Goal: Check status: Check status

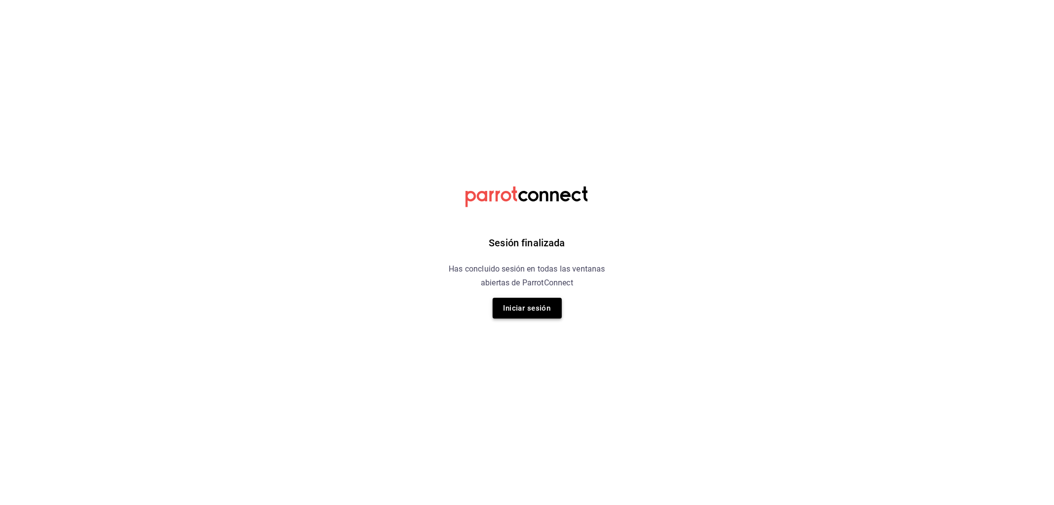
click at [514, 311] on button "Iniciar sesión" at bounding box center [527, 307] width 69 height 21
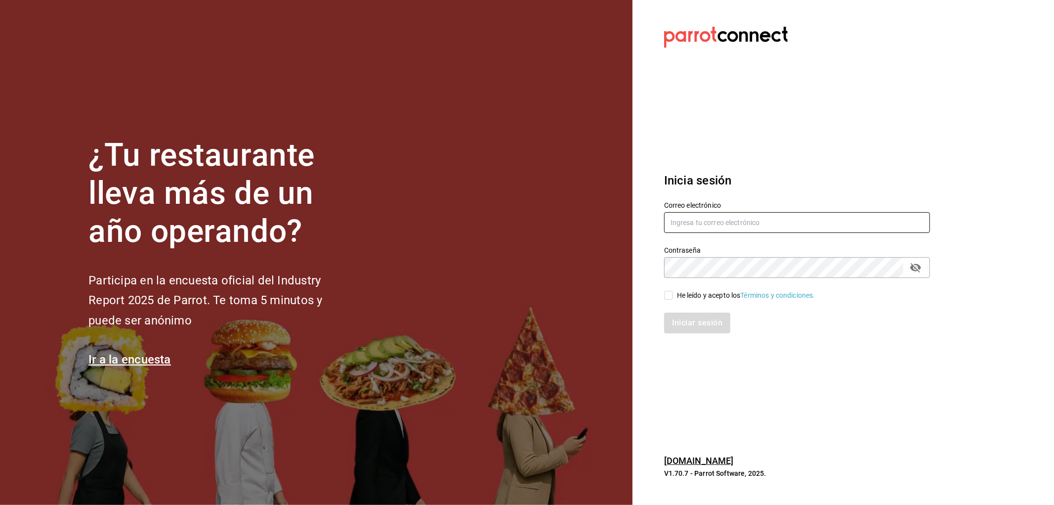
click at [712, 229] on input "text" at bounding box center [797, 222] width 266 height 21
type input "rafaed021@gmail.com"
click at [688, 293] on div "He leído y acepto los Términos y condiciones." at bounding box center [746, 295] width 138 height 10
click at [673, 293] on input "He leído y acepto los Términos y condiciones." at bounding box center [668, 295] width 9 height 9
checkbox input "true"
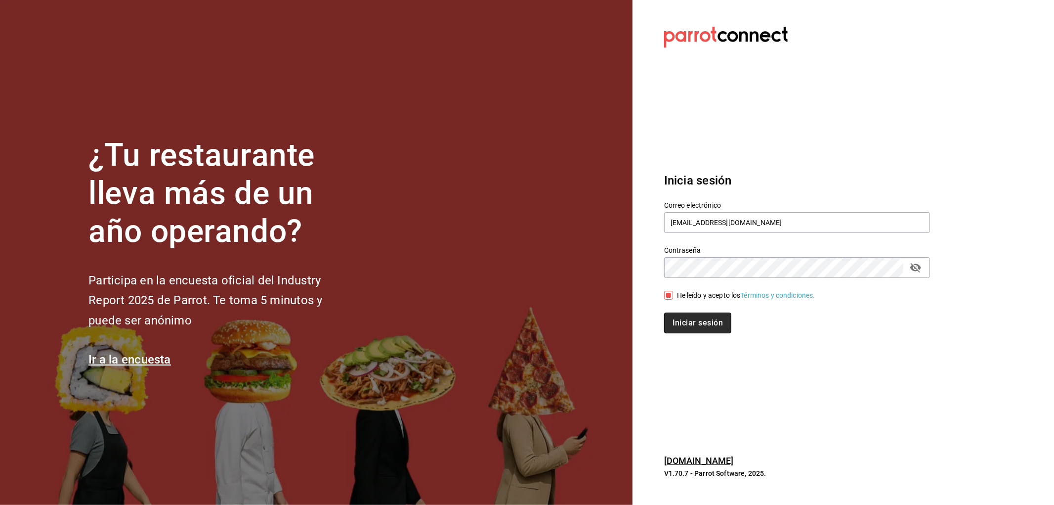
click at [695, 322] on button "Iniciar sesión" at bounding box center [697, 322] width 67 height 21
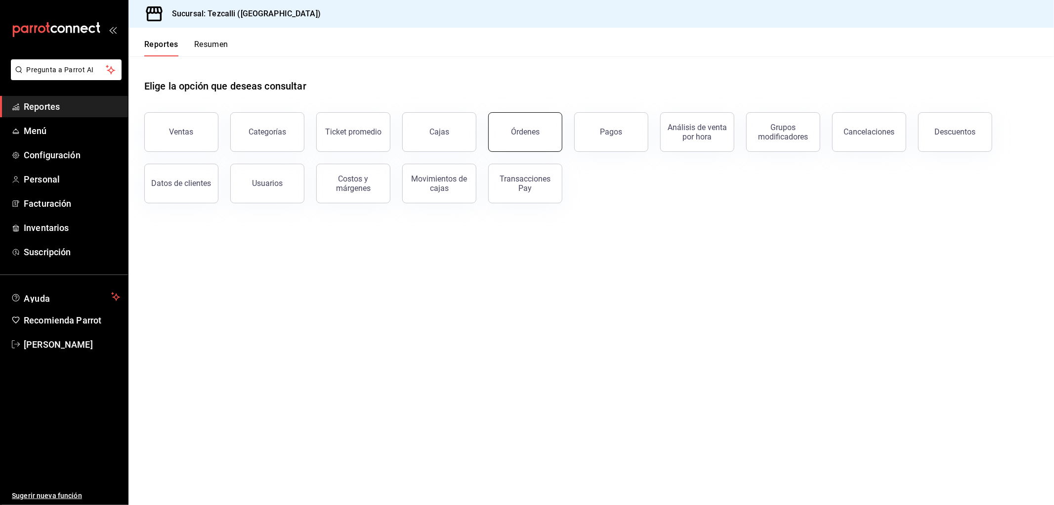
click at [526, 124] on button "Órdenes" at bounding box center [525, 132] width 74 height 40
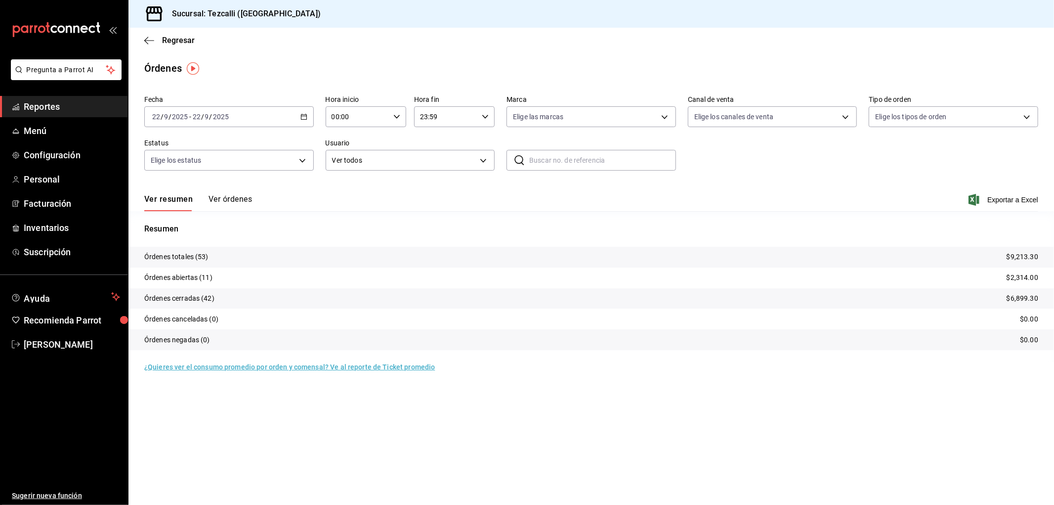
click at [236, 125] on div "2025-09-22 22 / 9 / 2025 - 2025-09-22 22 / 9 / 2025" at bounding box center [229, 116] width 170 height 21
click at [357, 203] on div "Ver resumen Ver órdenes Exportar a Excel" at bounding box center [591, 196] width 894 height 29
click at [235, 193] on div "Ver resumen Ver órdenes Exportar a Excel" at bounding box center [591, 196] width 894 height 29
click at [241, 206] on button "Ver órdenes" at bounding box center [230, 202] width 43 height 17
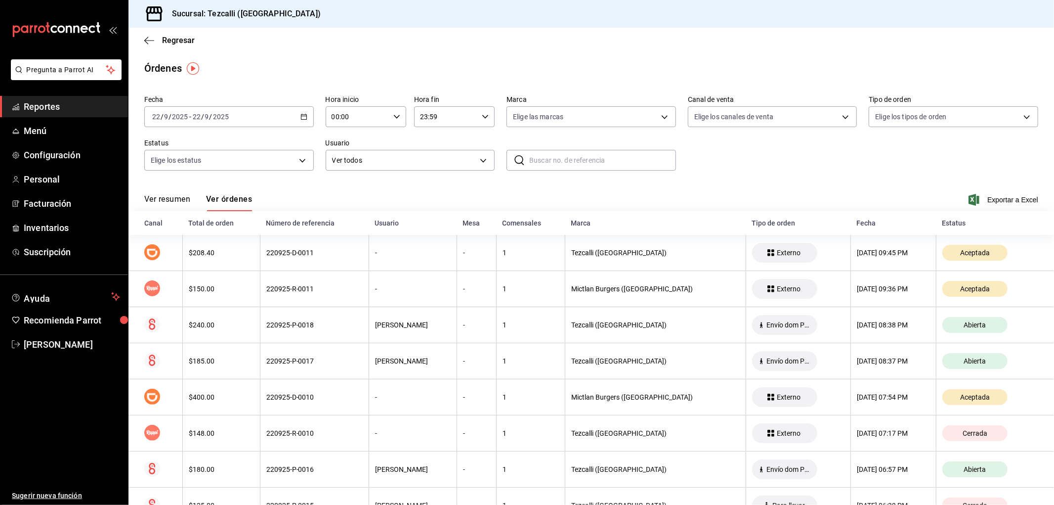
click at [170, 206] on button "Ver resumen" at bounding box center [167, 202] width 46 height 17
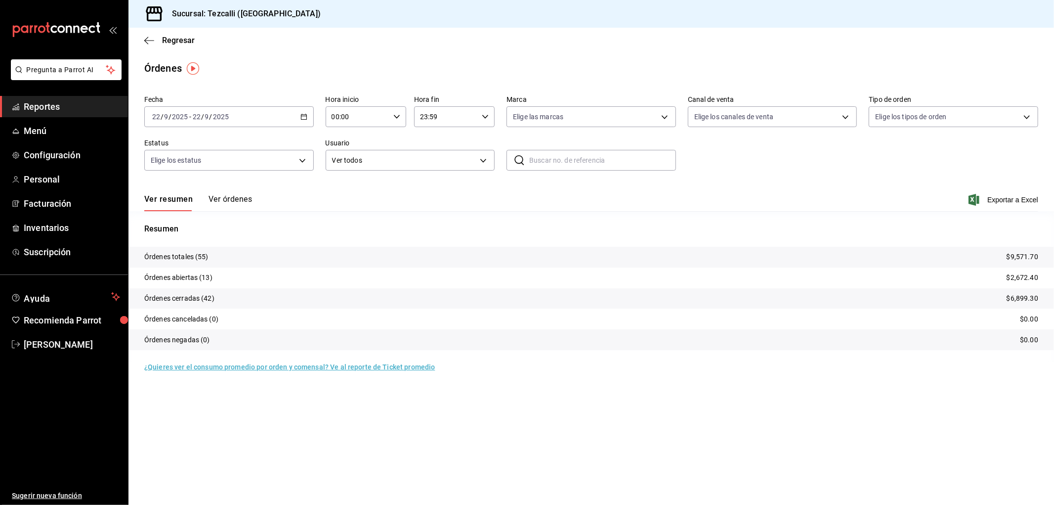
click at [220, 206] on button "Ver órdenes" at bounding box center [230, 202] width 43 height 17
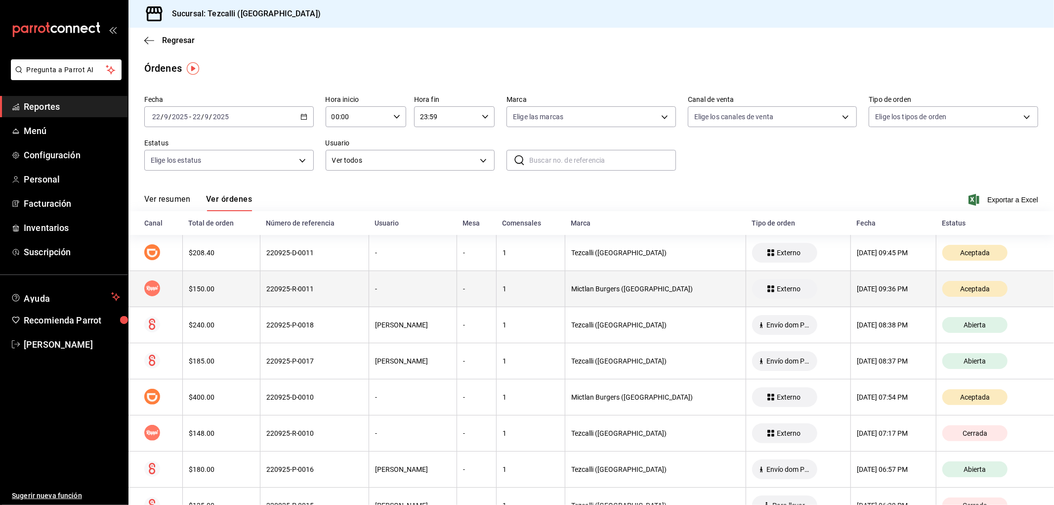
click at [297, 290] on div "220925-R-0011" at bounding box center [314, 289] width 96 height 8
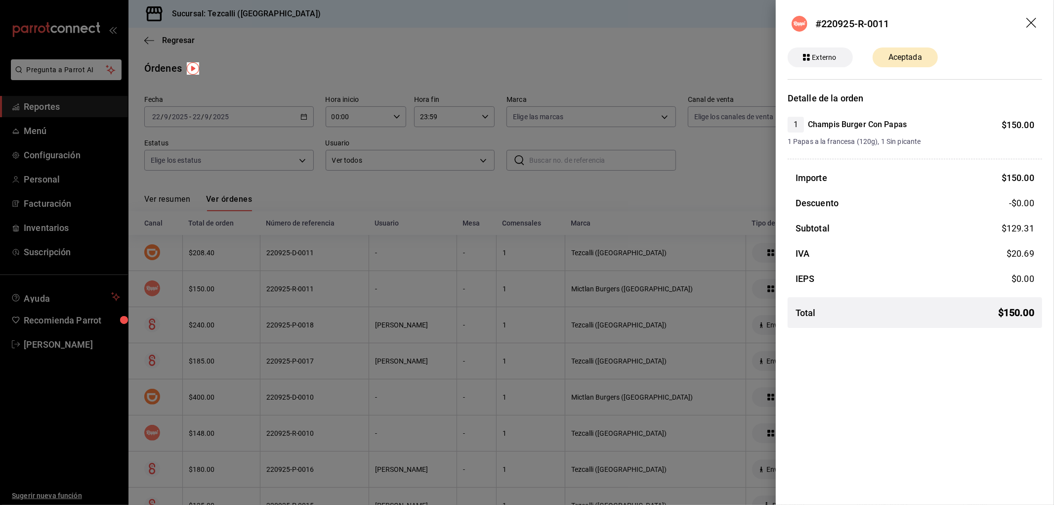
click at [297, 290] on div at bounding box center [527, 252] width 1054 height 505
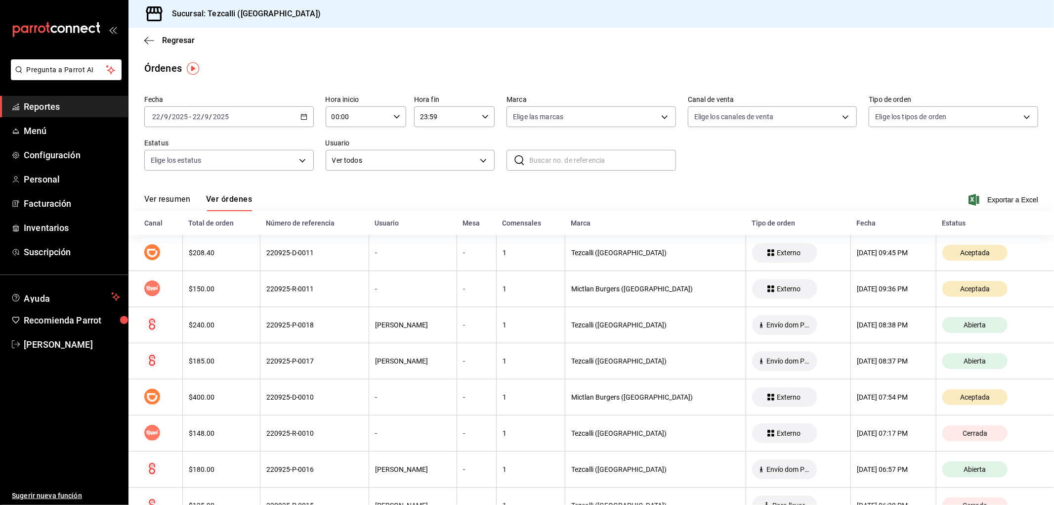
click at [165, 198] on button "Ver resumen" at bounding box center [167, 202] width 46 height 17
